Goal: Information Seeking & Learning: Understand process/instructions

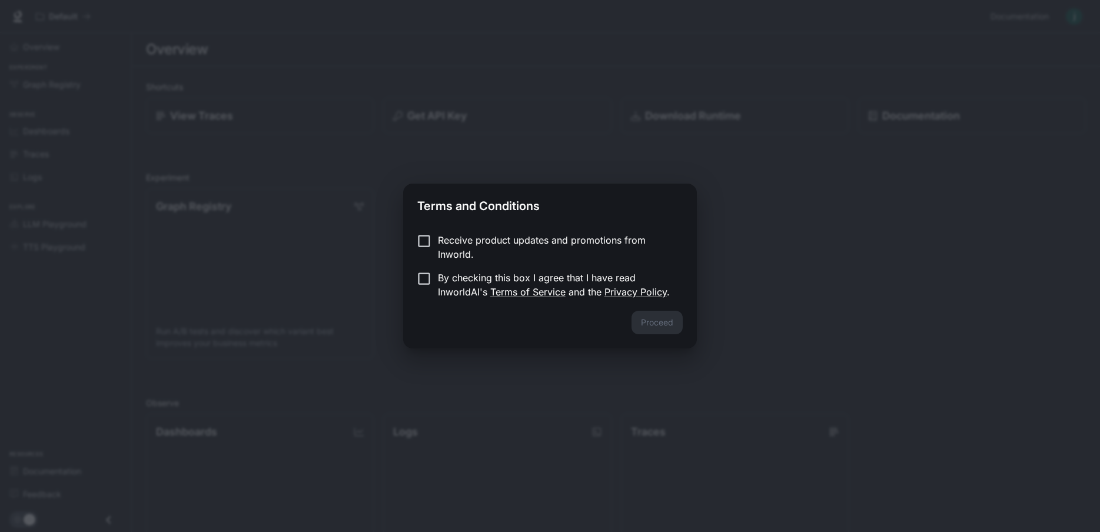
click at [449, 277] on p "By checking this box I agree that I have read InworldAI's Terms of Service and …" at bounding box center [555, 285] width 235 height 28
click at [657, 324] on button "Proceed" at bounding box center [657, 323] width 51 height 24
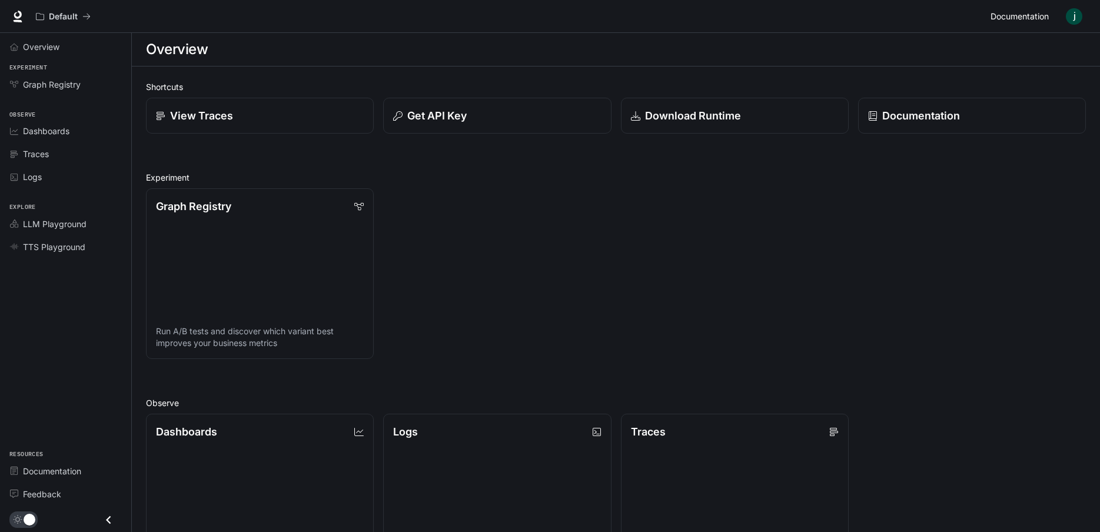
click at [1028, 16] on span "Documentation" at bounding box center [1020, 16] width 58 height 15
